Goal: Task Accomplishment & Management: Use online tool/utility

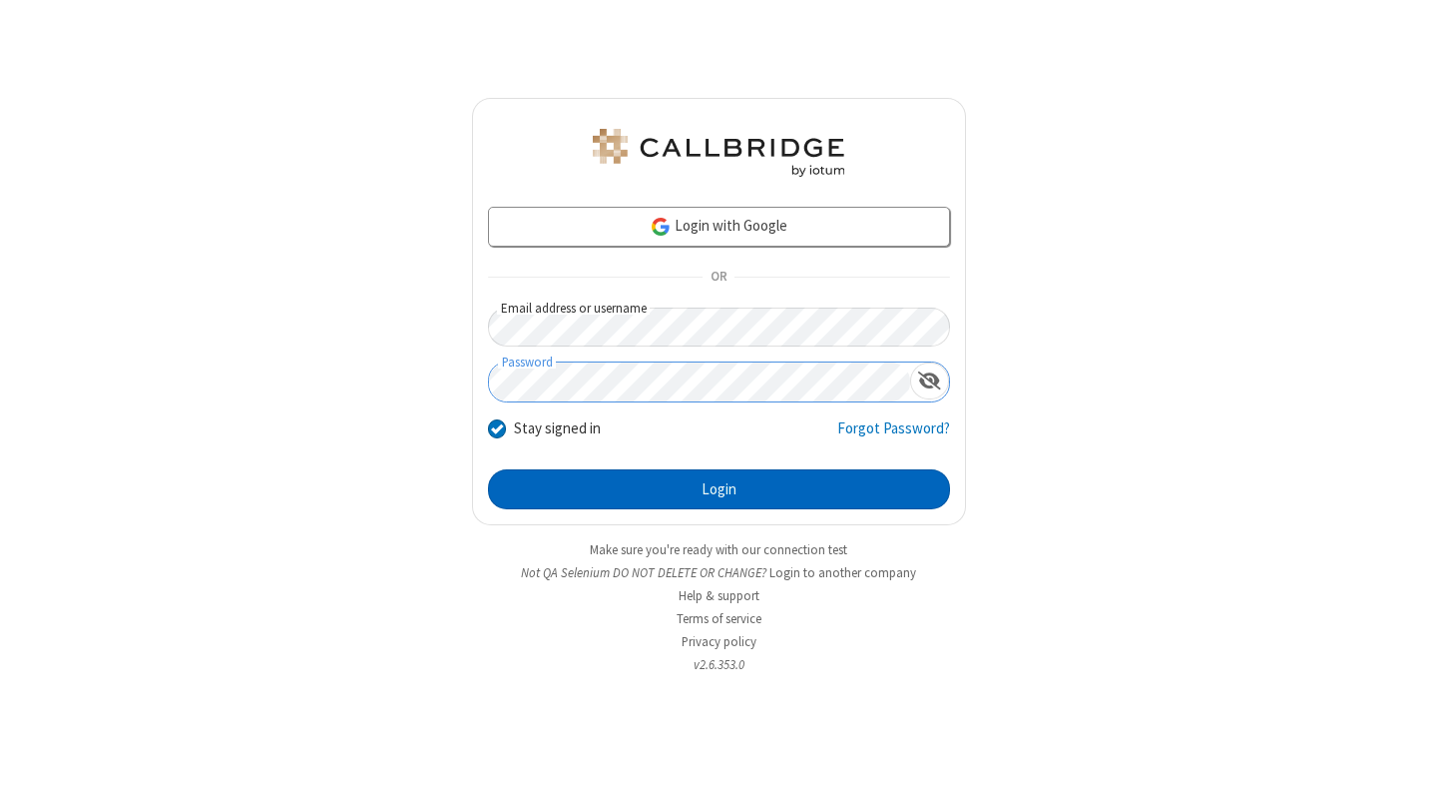
click at [719, 489] on button "Login" at bounding box center [719, 489] width 462 height 40
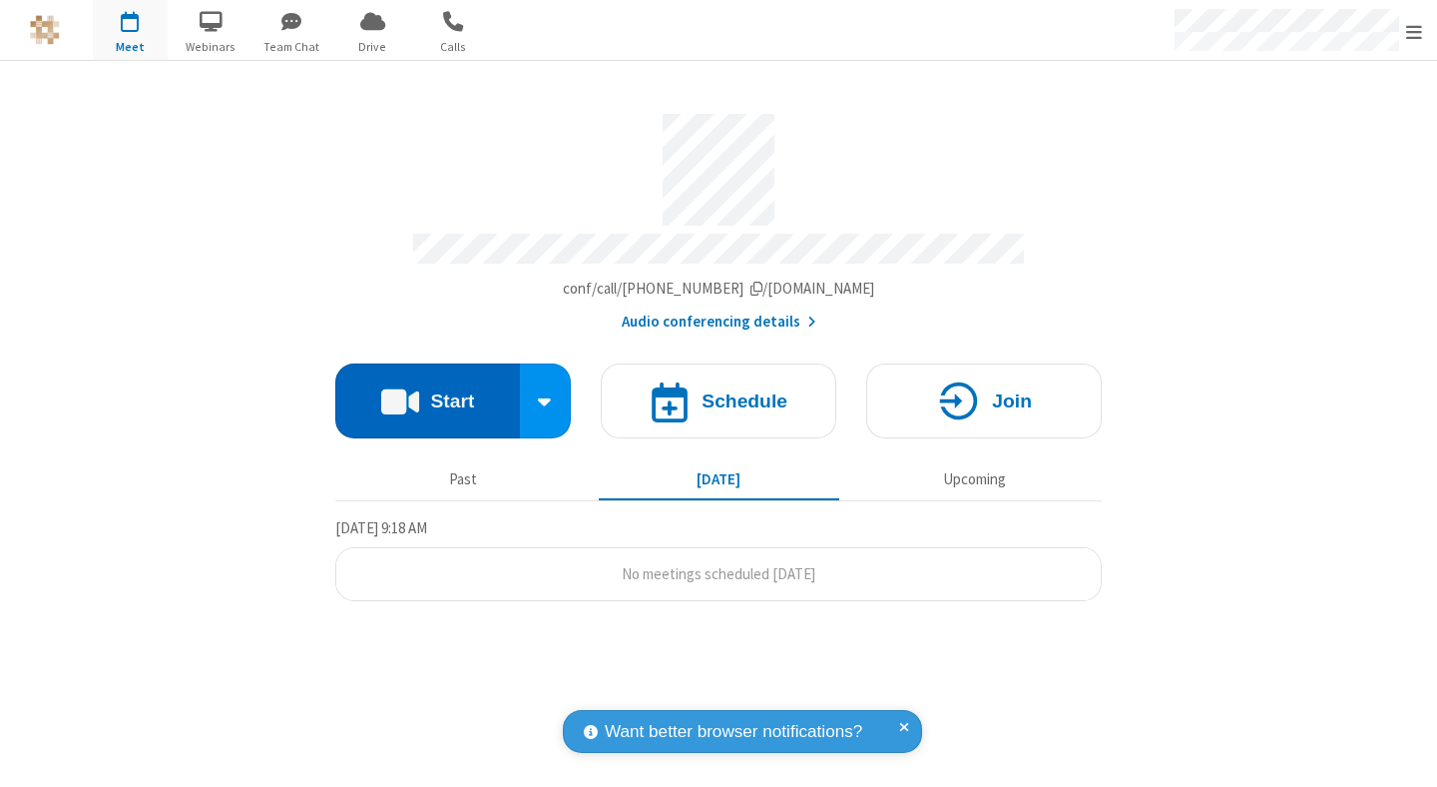
click at [427, 391] on button "Start" at bounding box center [427, 400] width 185 height 75
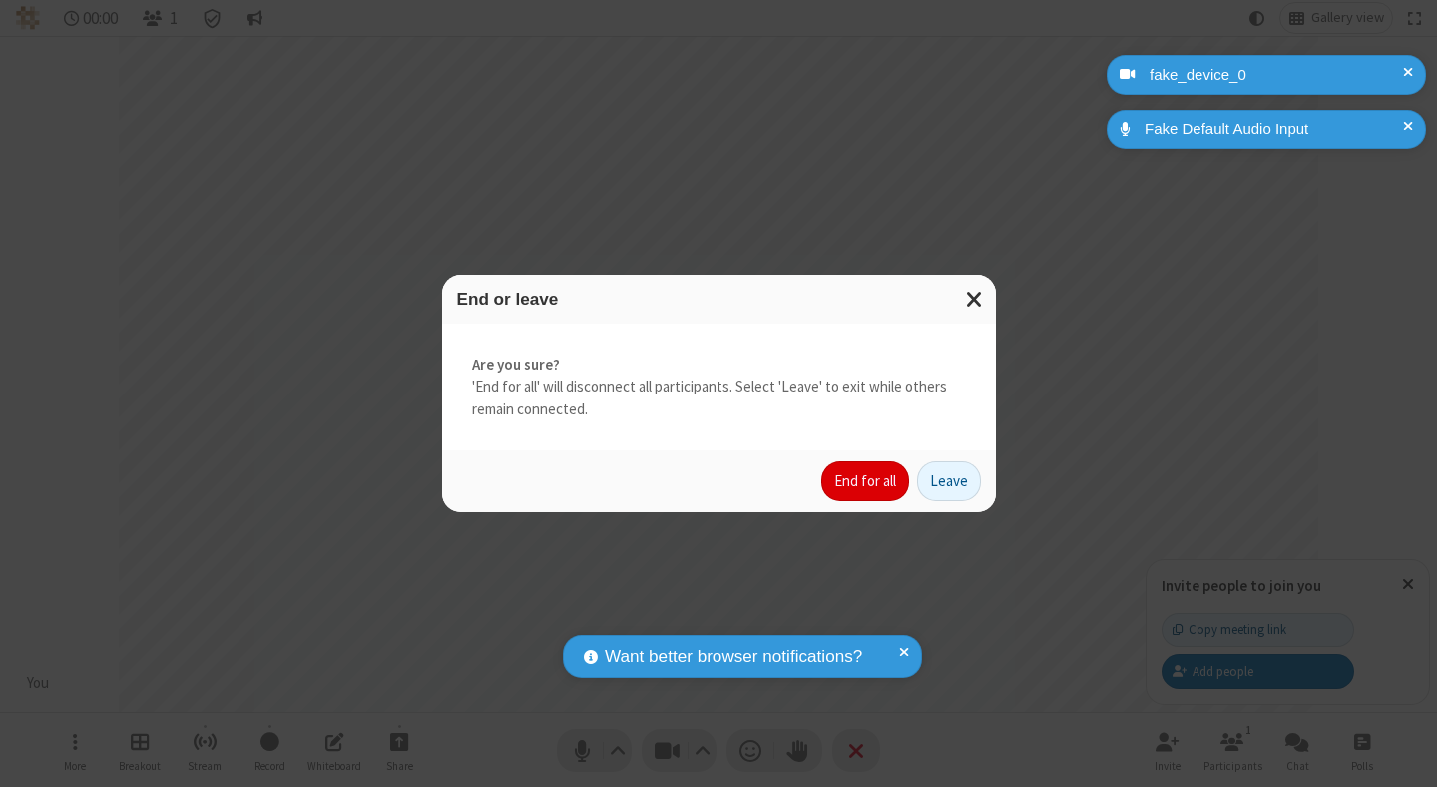
click at [866, 481] on button "End for all" at bounding box center [866, 481] width 88 height 40
